Goal: Use online tool/utility

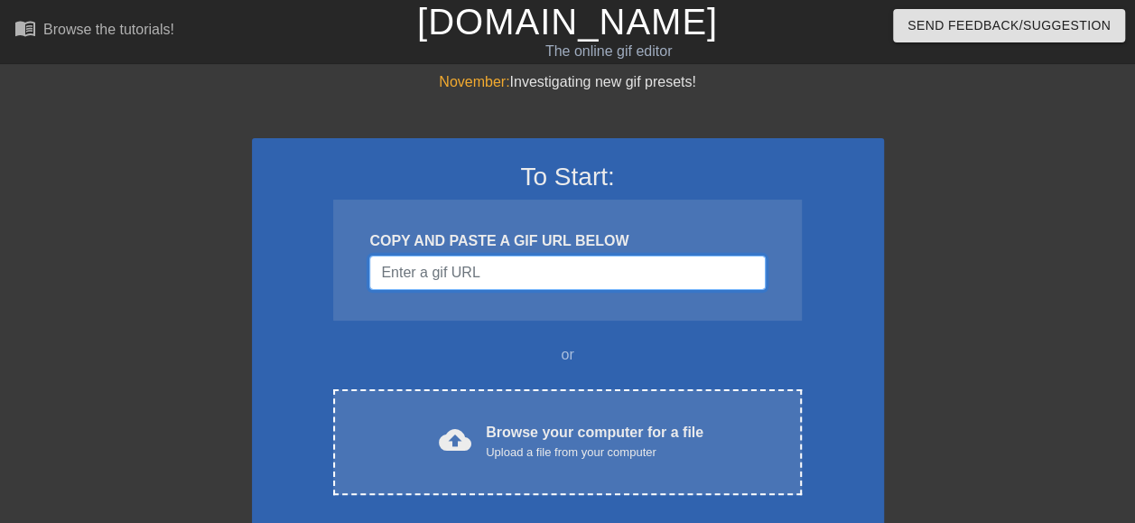
click at [466, 267] on input "Username" at bounding box center [567, 273] width 396 height 34
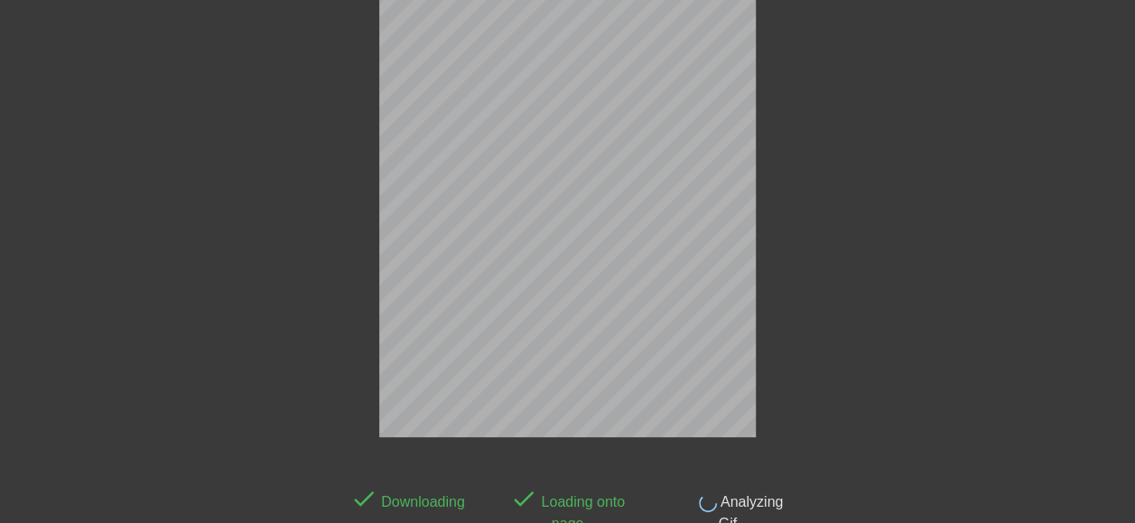
scroll to position [101, 0]
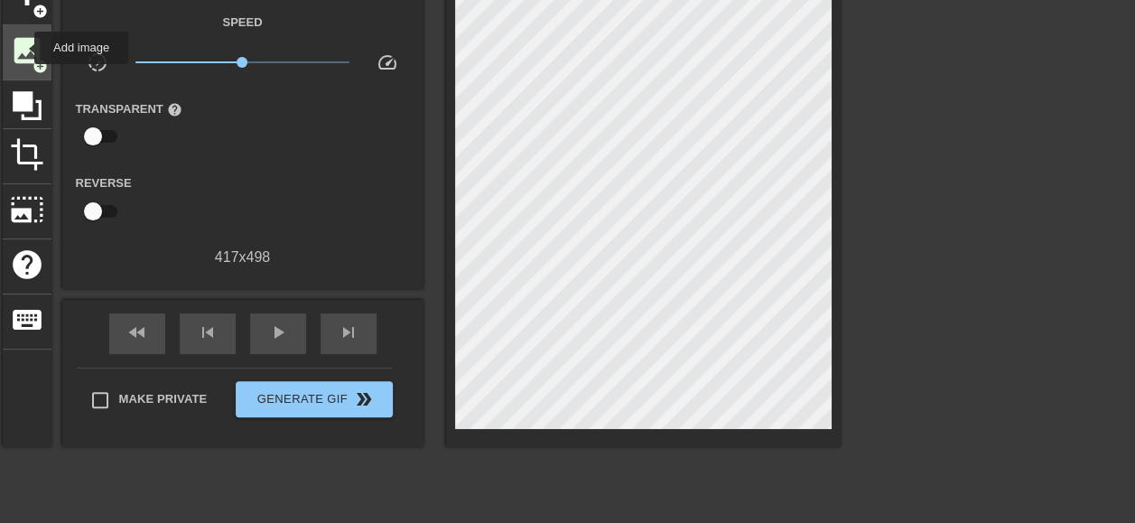
click at [23, 48] on span "image" at bounding box center [27, 50] width 34 height 34
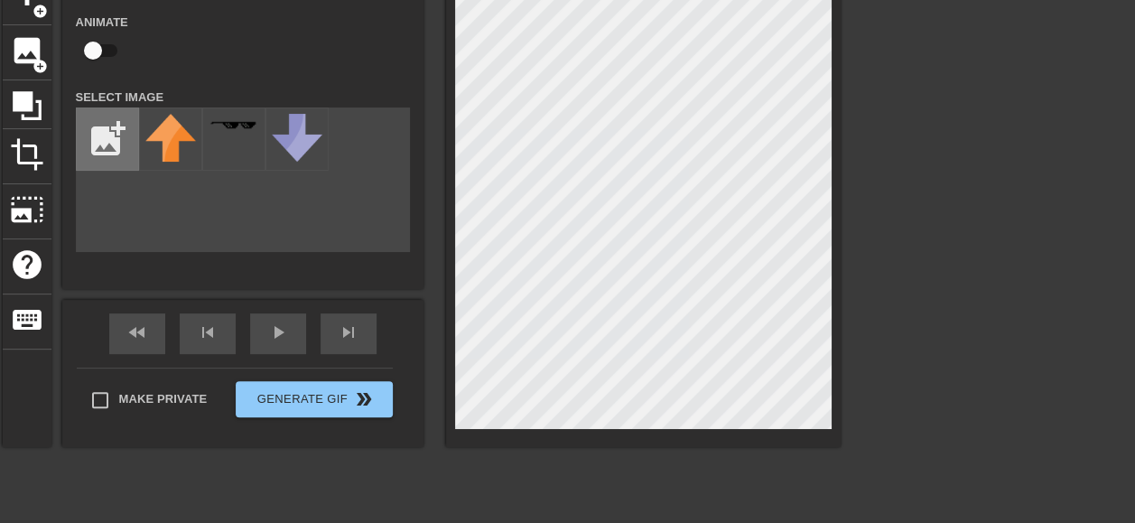
click at [114, 136] on input "file" at bounding box center [107, 138] width 61 height 61
type input "C:\fakepath\heheh.webp"
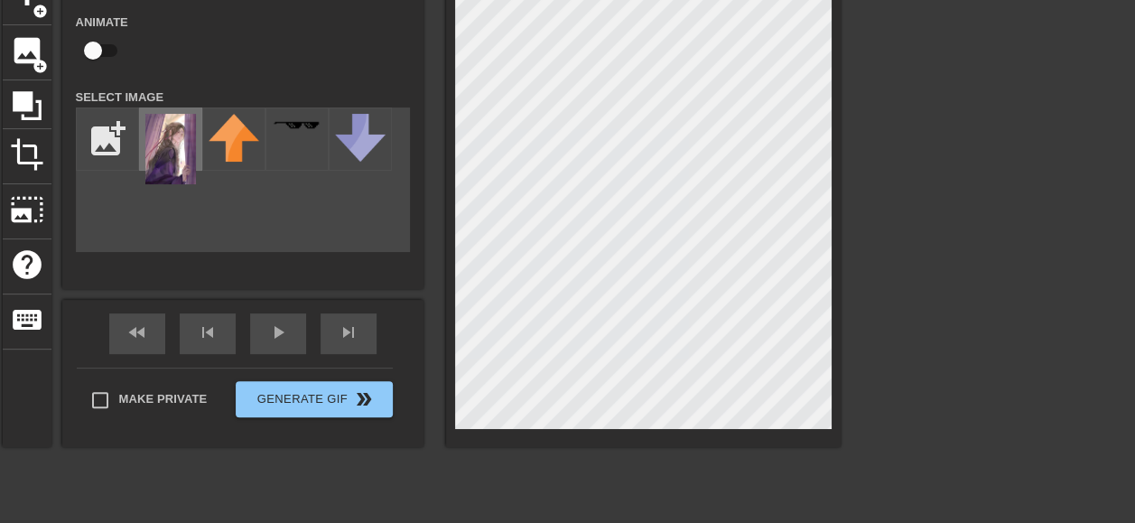
click at [176, 154] on img at bounding box center [170, 149] width 51 height 70
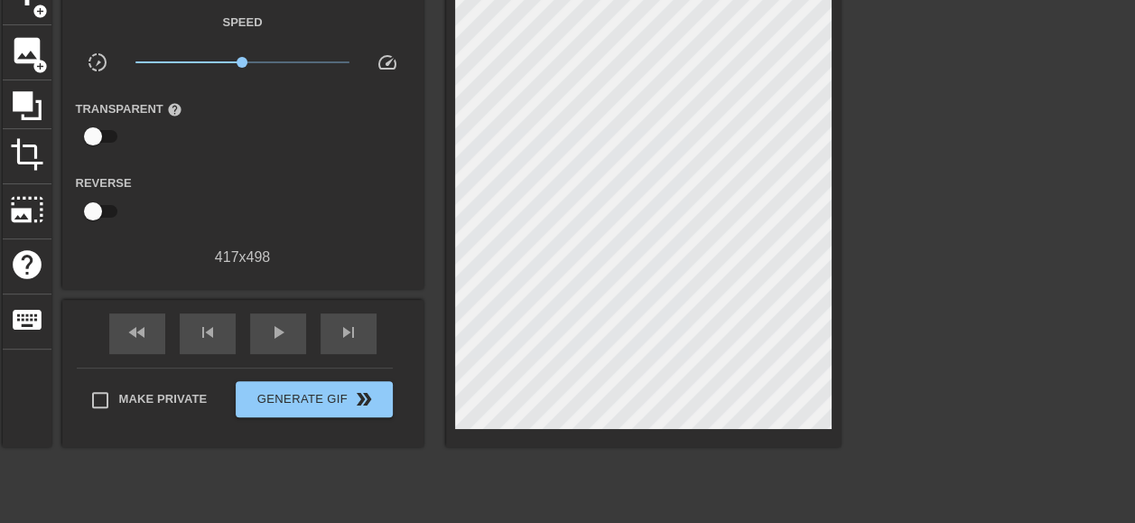
click at [882, 211] on div at bounding box center [998, 241] width 271 height 542
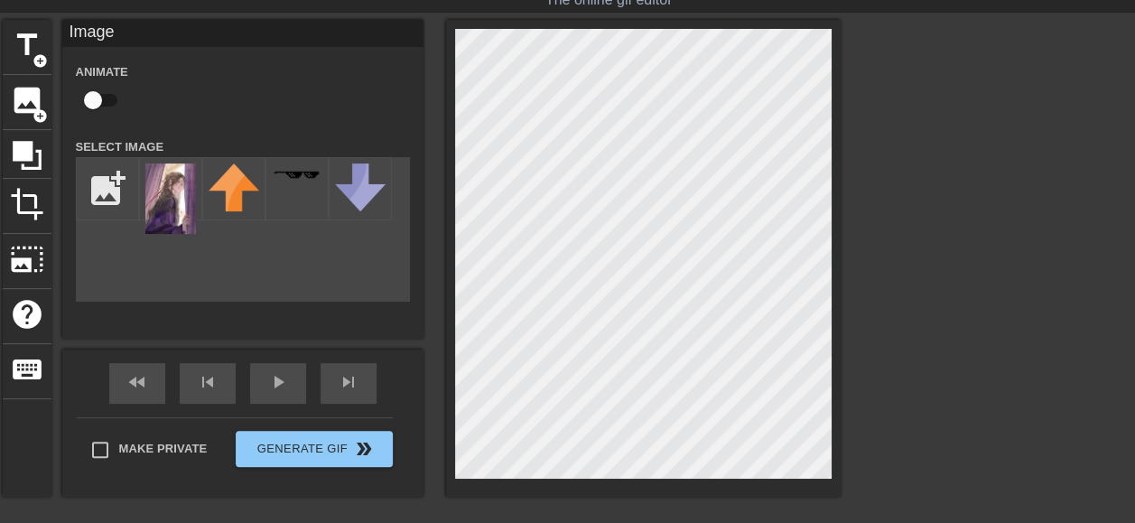
scroll to position [51, 0]
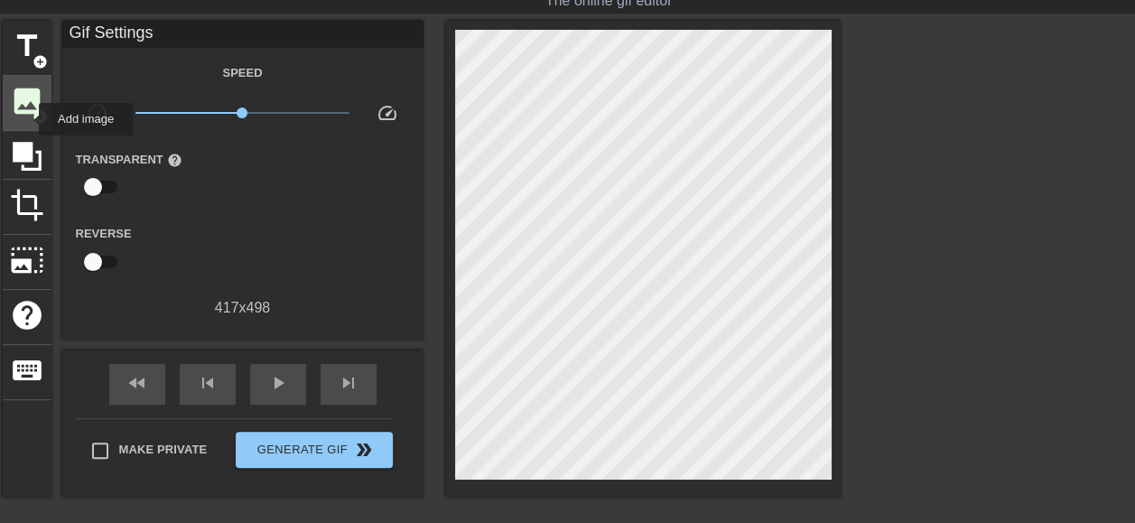
click at [23, 117] on div "image add_circle" at bounding box center [27, 103] width 49 height 55
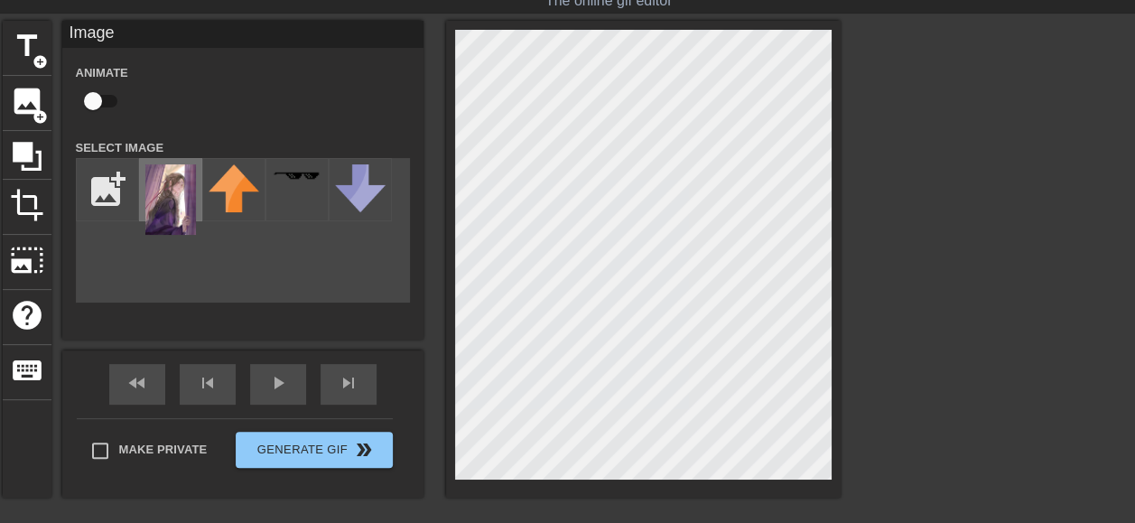
click at [164, 219] on img at bounding box center [170, 199] width 51 height 70
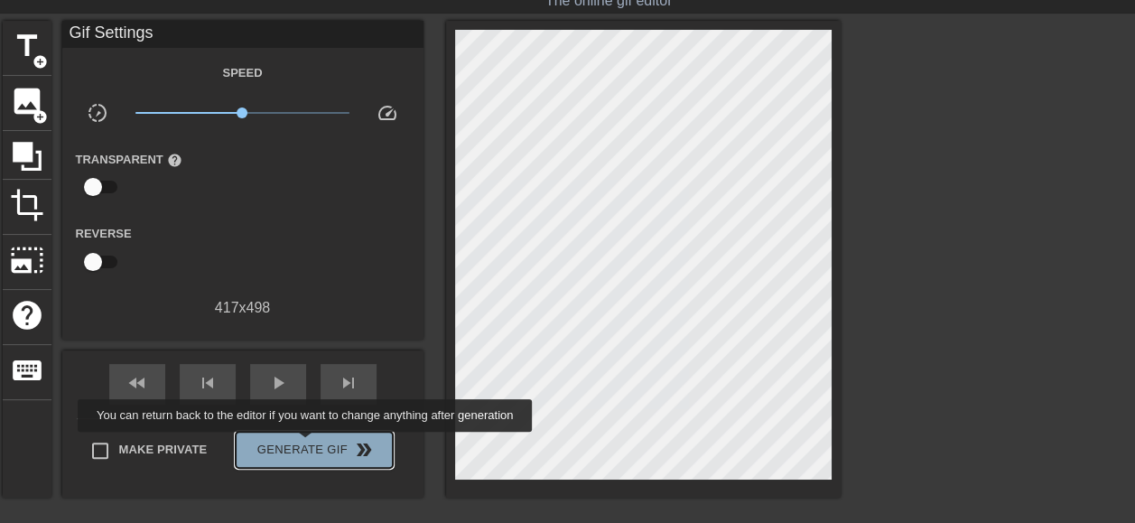
click at [307, 444] on span "Generate Gif double_arrow" at bounding box center [314, 450] width 142 height 22
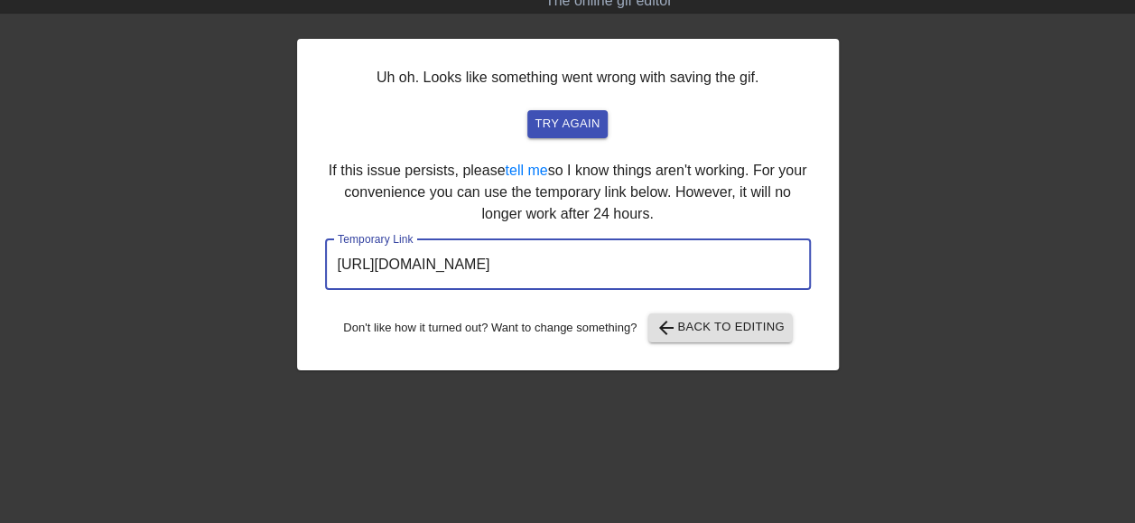
drag, startPoint x: 717, startPoint y: 267, endPoint x: 322, endPoint y: 255, distance: 394.9
click at [322, 255] on div "Uh oh. Looks like something went wrong with saving the gif. try again If this i…" at bounding box center [568, 204] width 542 height 331
